Goal: Find specific page/section: Find specific page/section

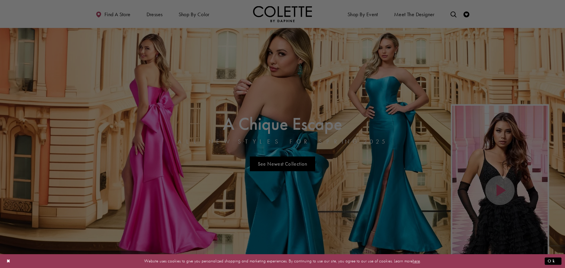
click at [193, 14] on div at bounding box center [285, 135] width 570 height 271
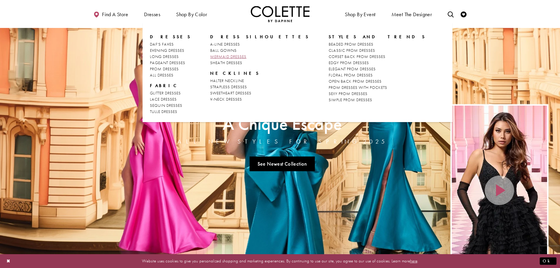
click at [222, 56] on span "MERMAID DRESSES" at bounding box center [228, 56] width 36 height 5
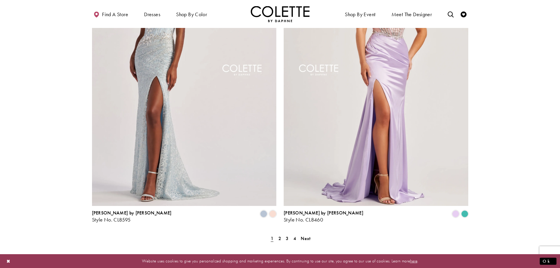
scroll to position [1000, 0]
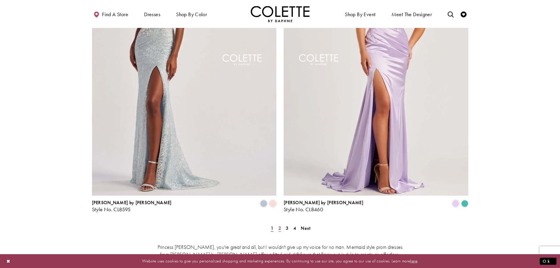
click at [279, 225] on span "2" at bounding box center [280, 228] width 3 height 6
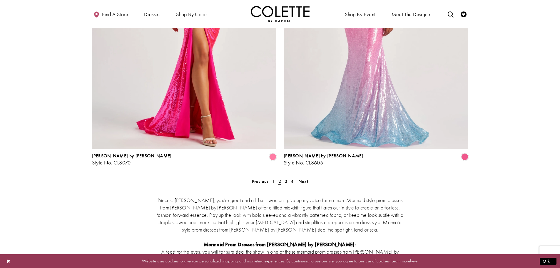
scroll to position [1061, 0]
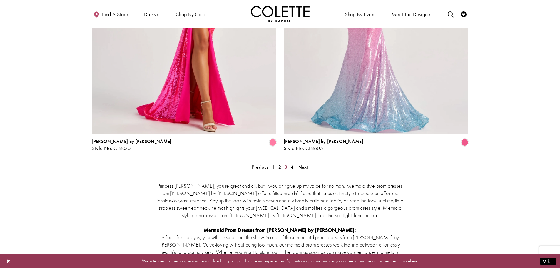
click at [287, 164] on span "3" at bounding box center [286, 167] width 3 height 6
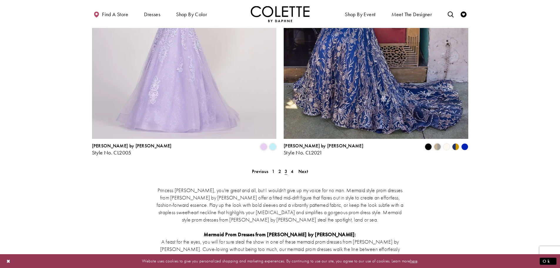
scroll to position [1061, 0]
